Goal: Transaction & Acquisition: Purchase product/service

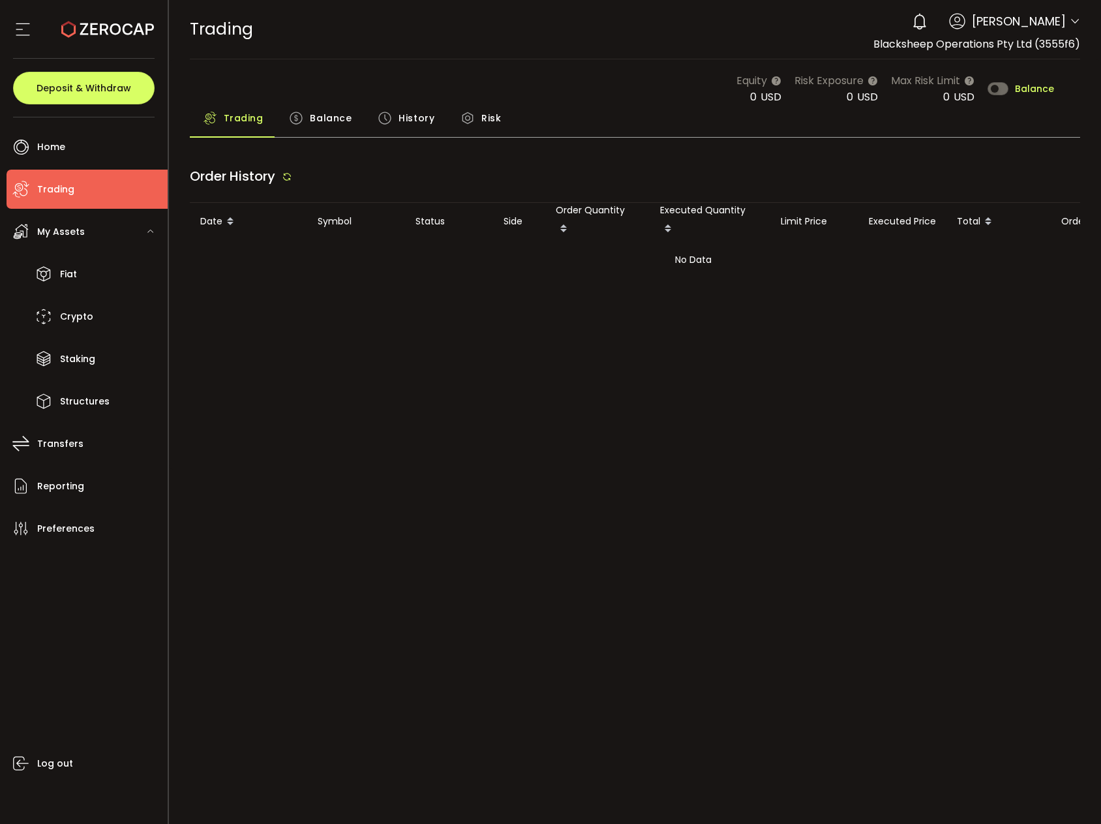
type input "***"
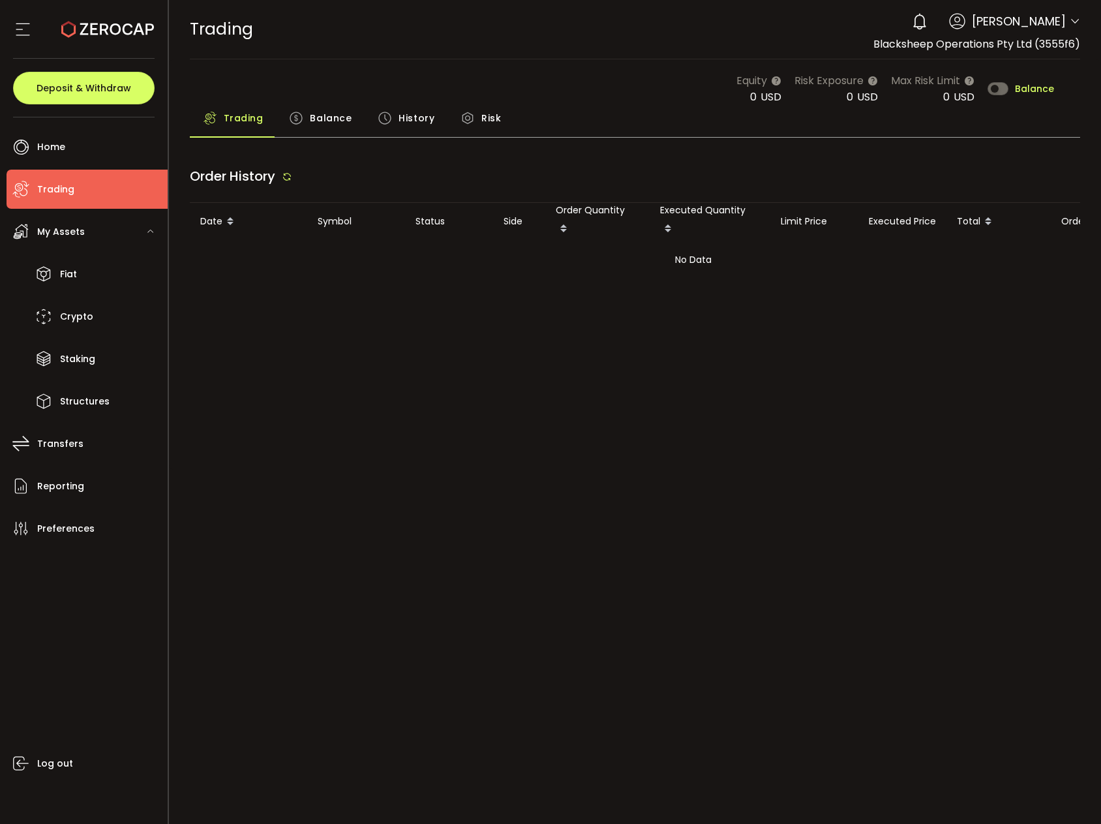
type input "***"
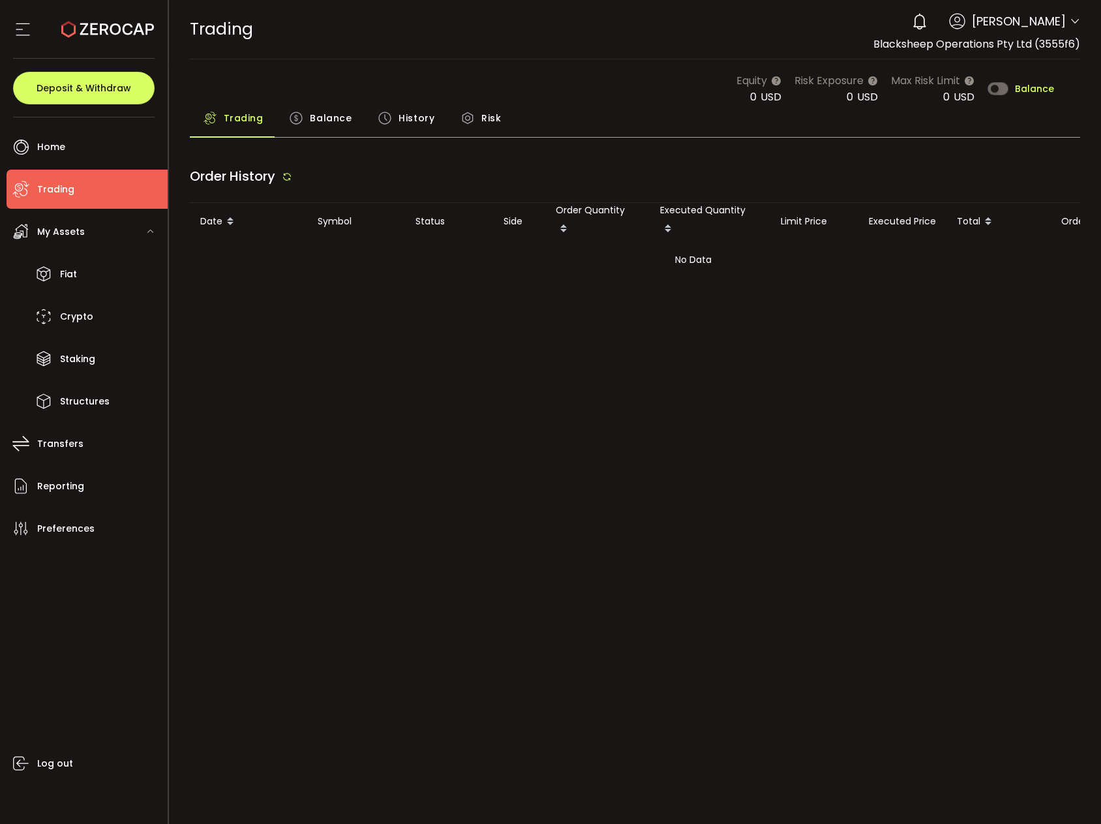
type input "***"
